Goal: Transaction & Acquisition: Purchase product/service

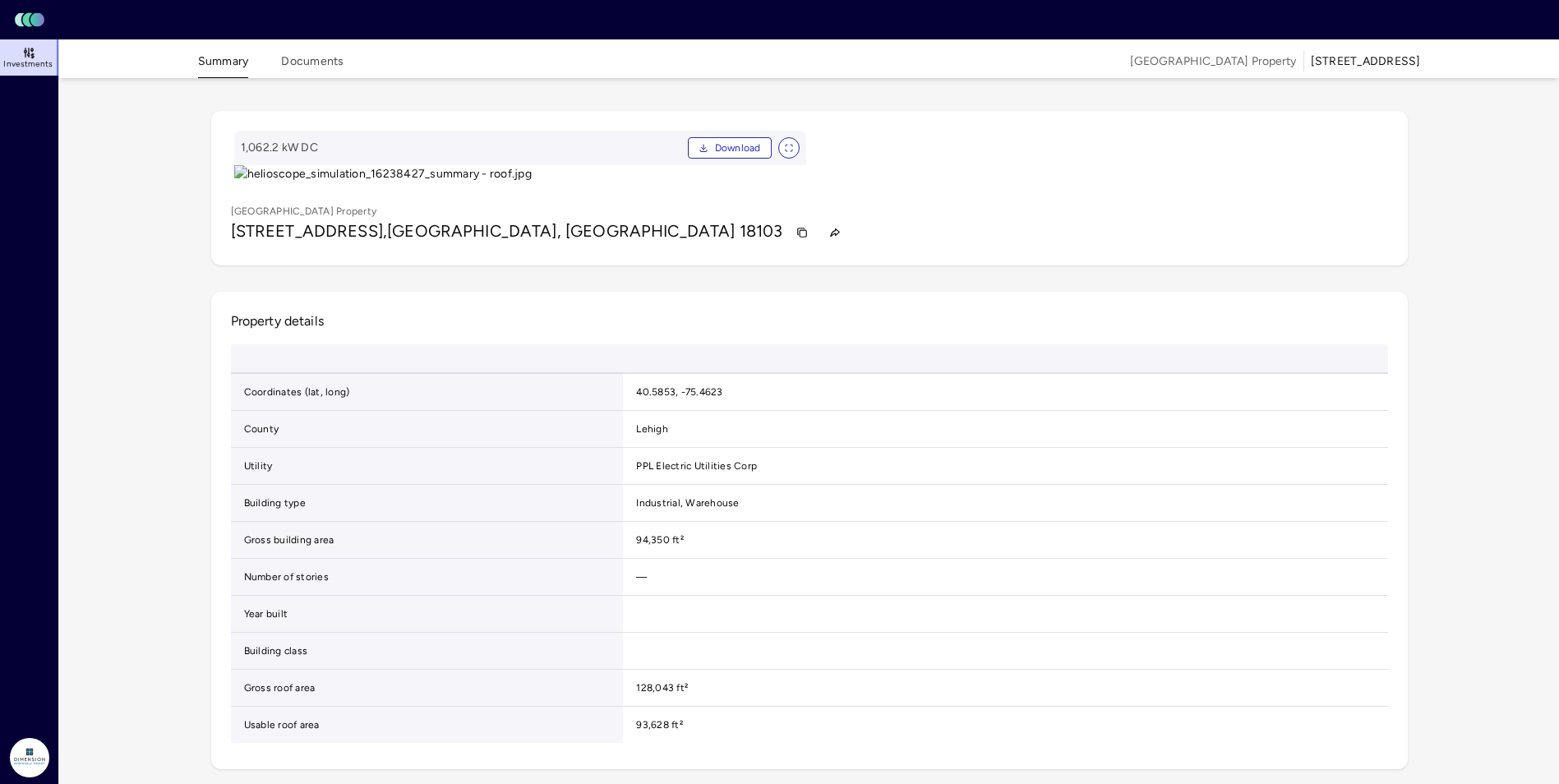
drag, startPoint x: 38, startPoint y: 58, endPoint x: 137, endPoint y: 74, distance: 100.3
click at [38, 58] on link "Investments" at bounding box center [30, 58] width 60 height 36
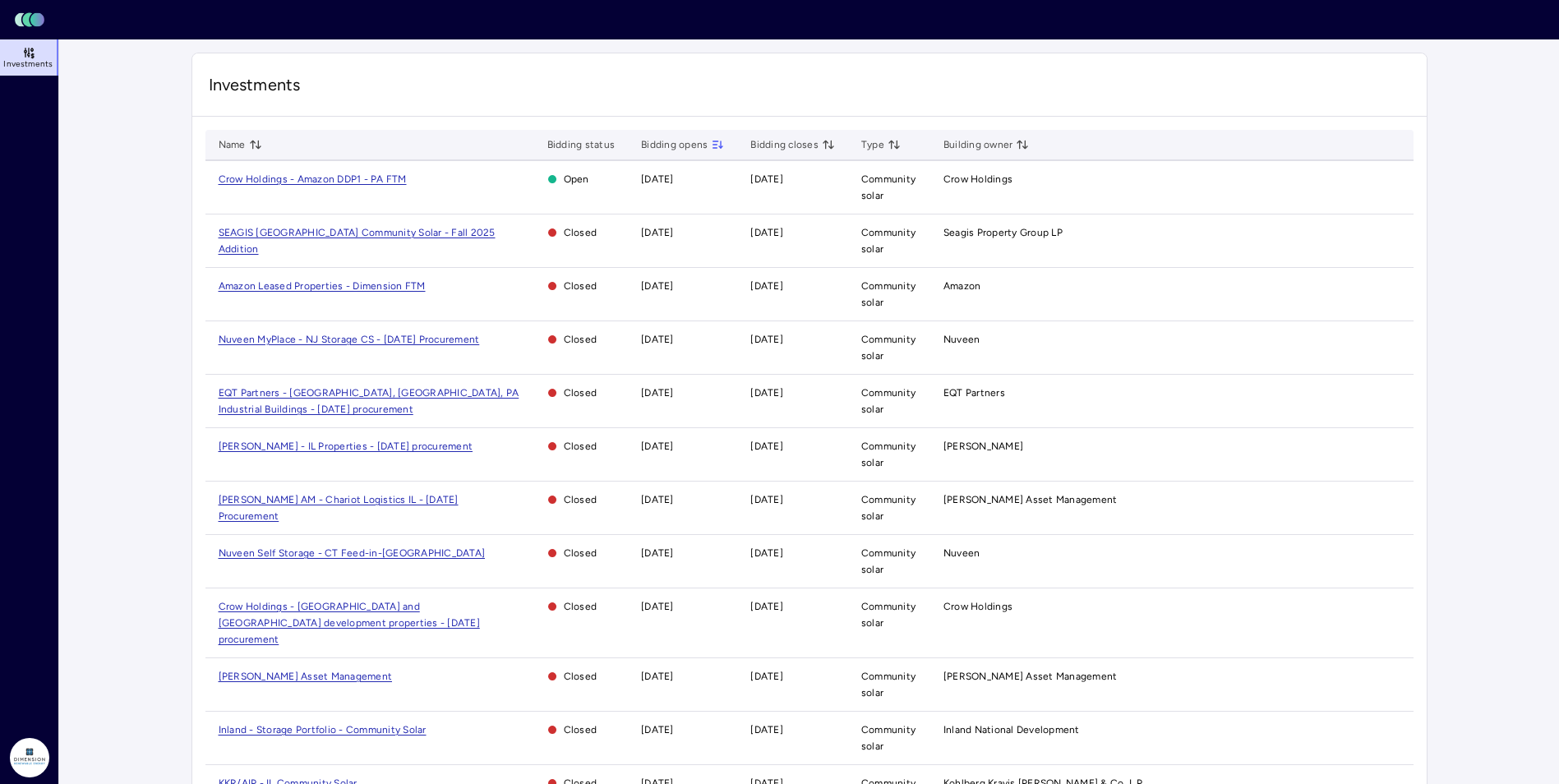
click at [333, 174] on span "Crow Holdings - Amazon DDP1 - PA FTM" at bounding box center [312, 179] width 188 height 12
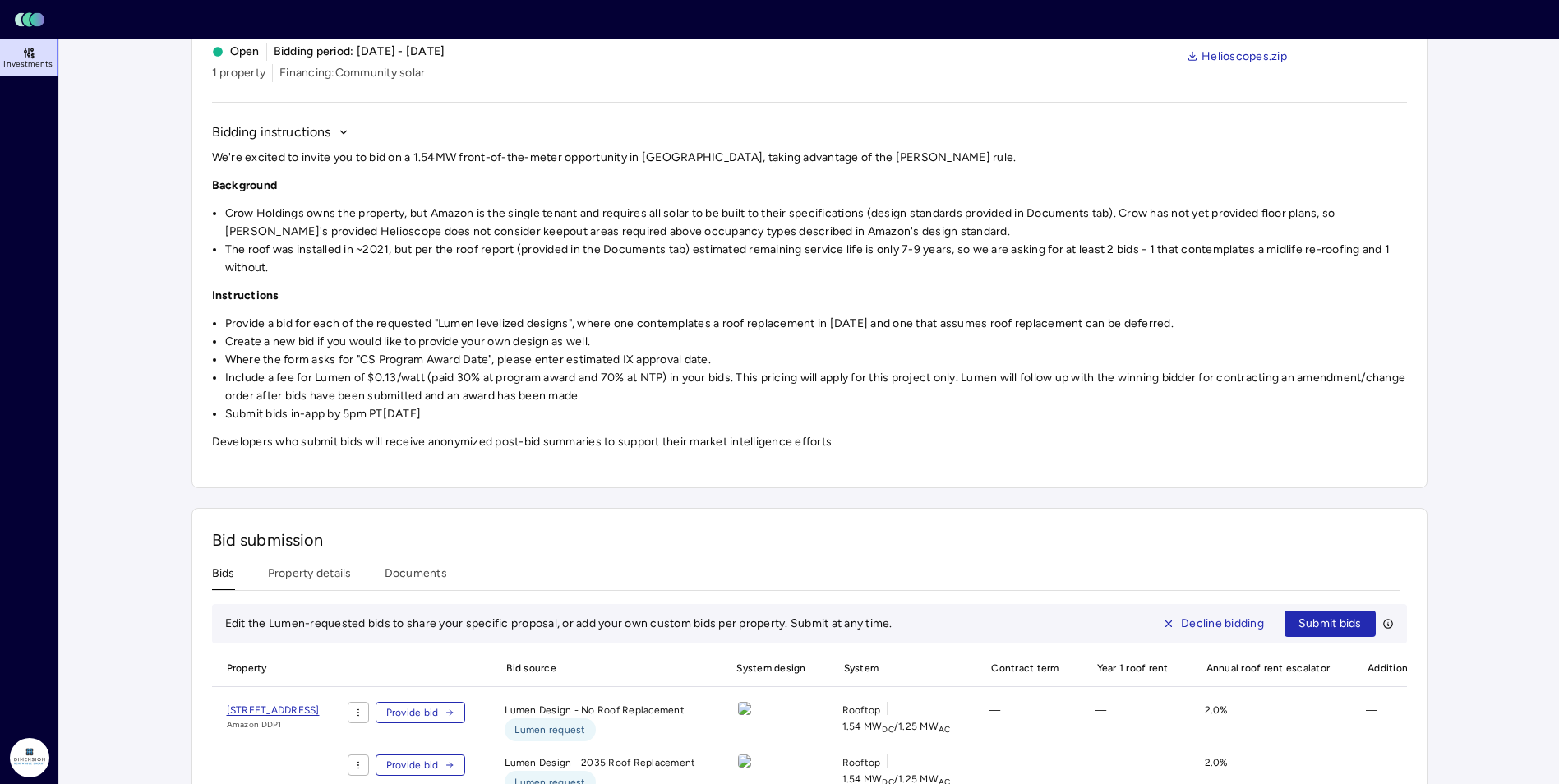
scroll to position [208, 0]
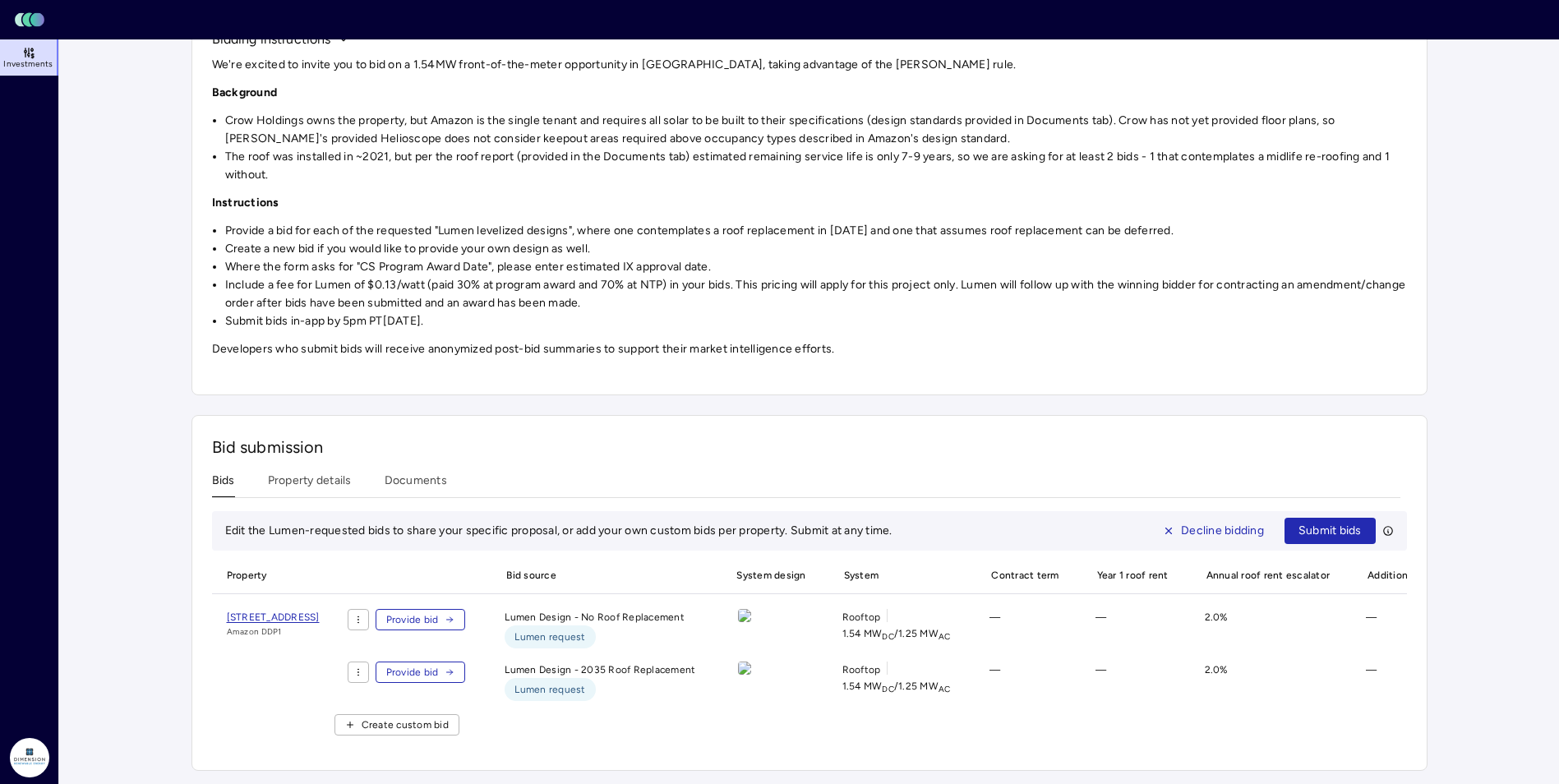
click at [285, 611] on span "[STREET_ADDRESS]" at bounding box center [273, 617] width 93 height 12
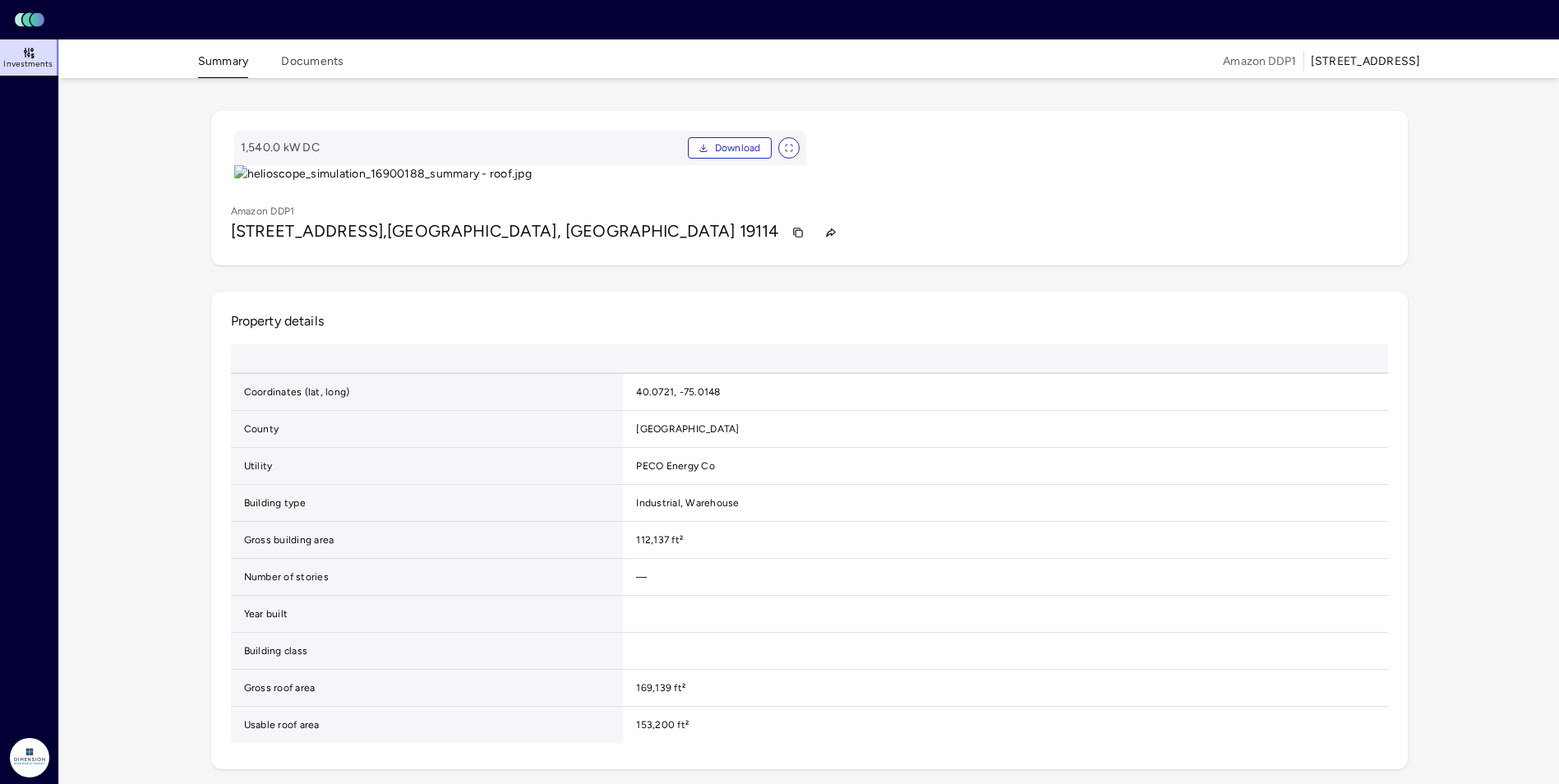
click at [209, 63] on button "Summary" at bounding box center [223, 65] width 51 height 26
click at [35, 68] on span "Investments" at bounding box center [28, 65] width 50 height 10
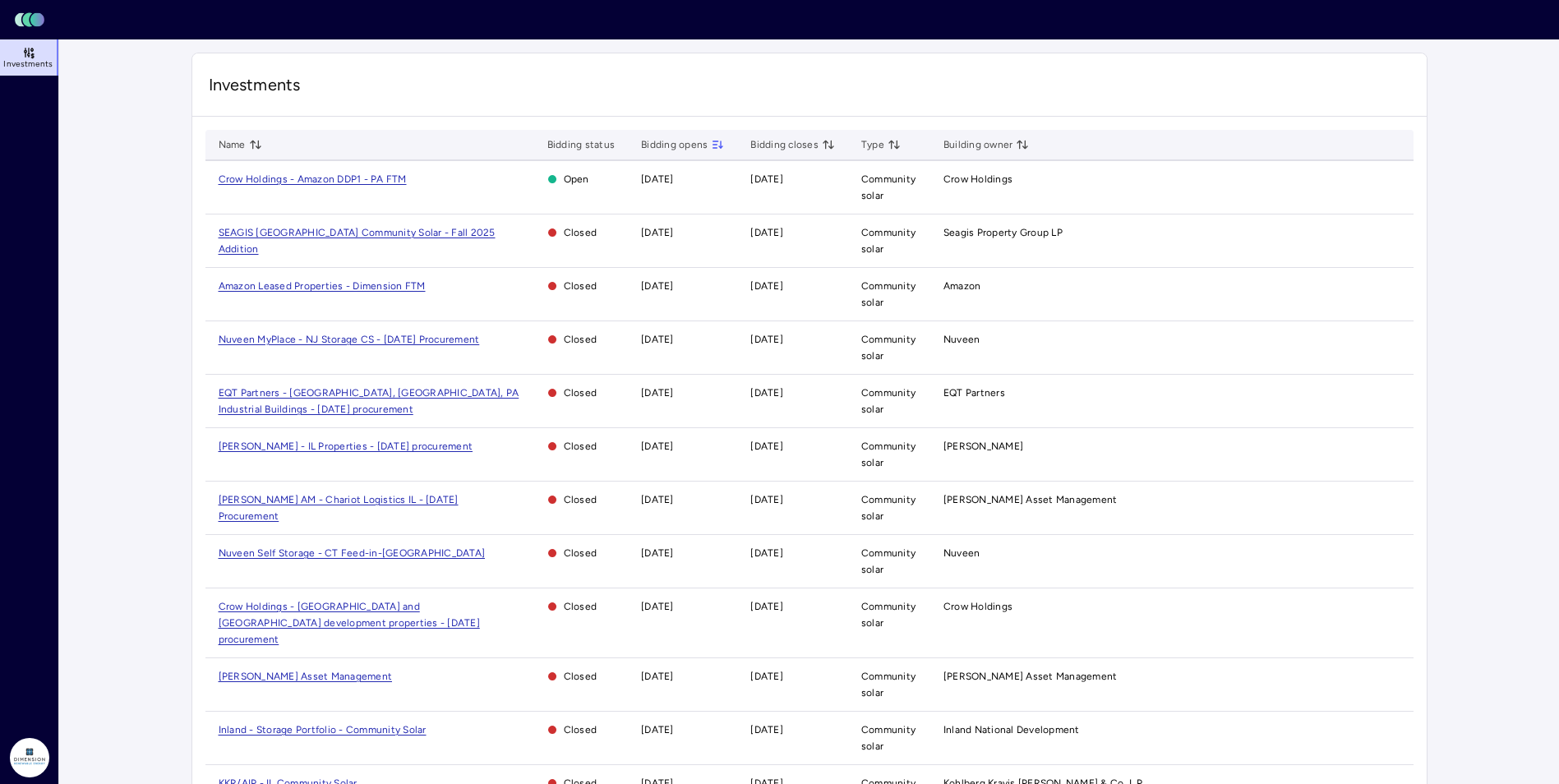
click at [283, 180] on span "Crow Holdings - Amazon DDP1 - PA FTM" at bounding box center [312, 179] width 188 height 12
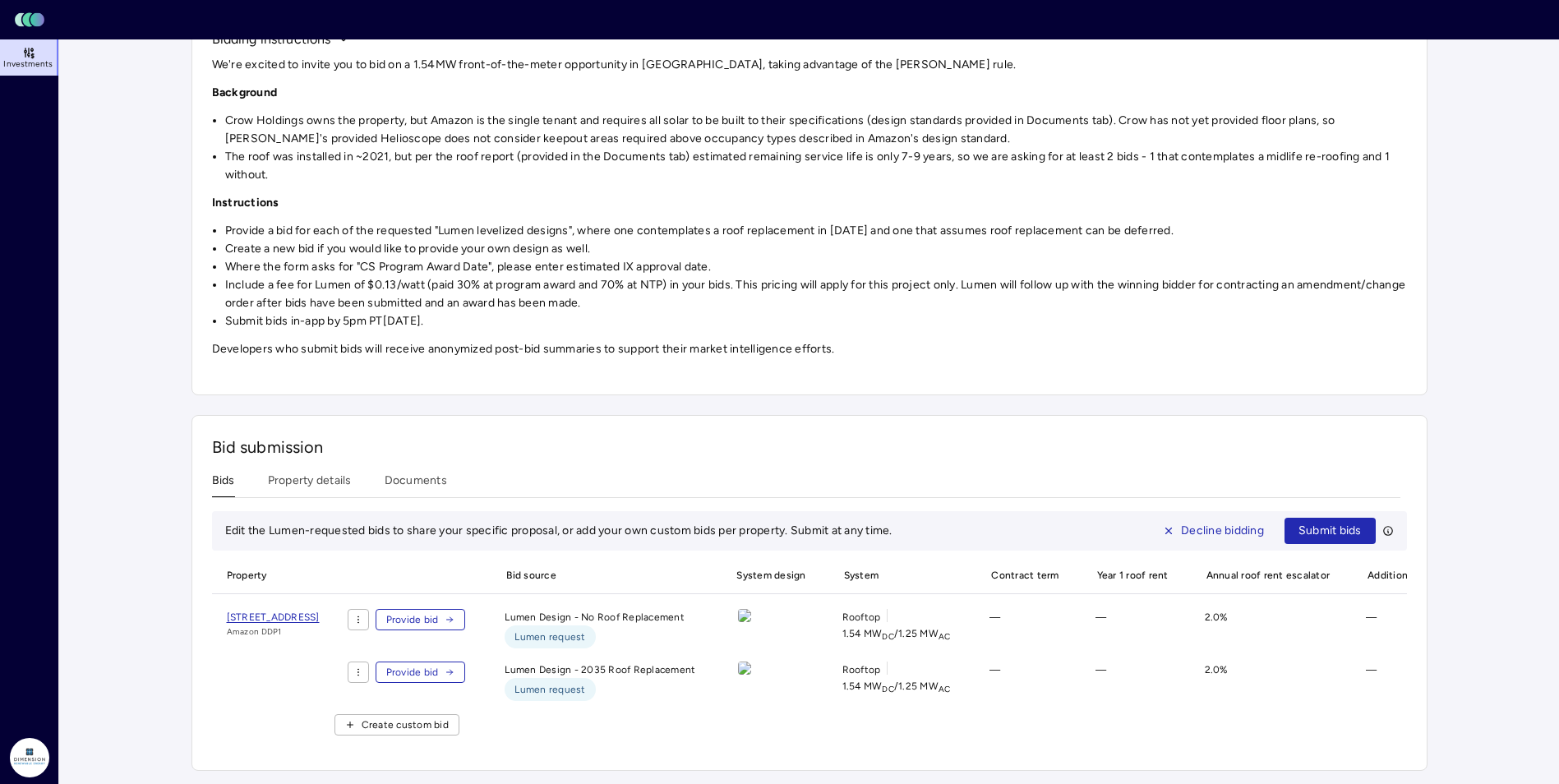
scroll to position [208, 0]
